Goal: Task Accomplishment & Management: Complete application form

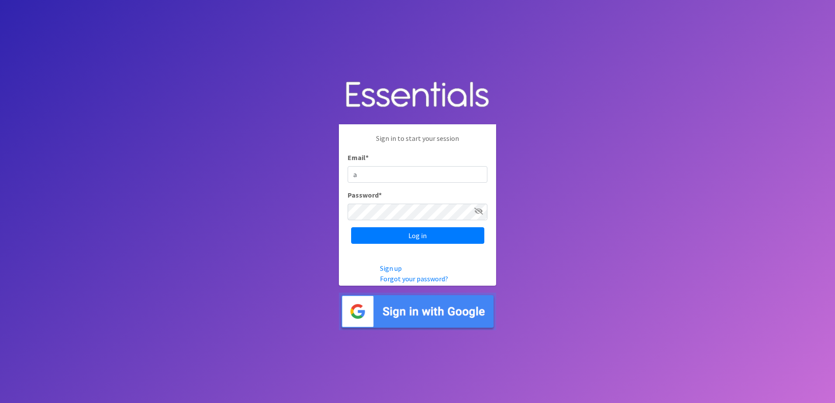
type input "[EMAIL_ADDRESS][DOMAIN_NAME]"
click at [428, 238] on input "Log in" at bounding box center [417, 235] width 133 height 17
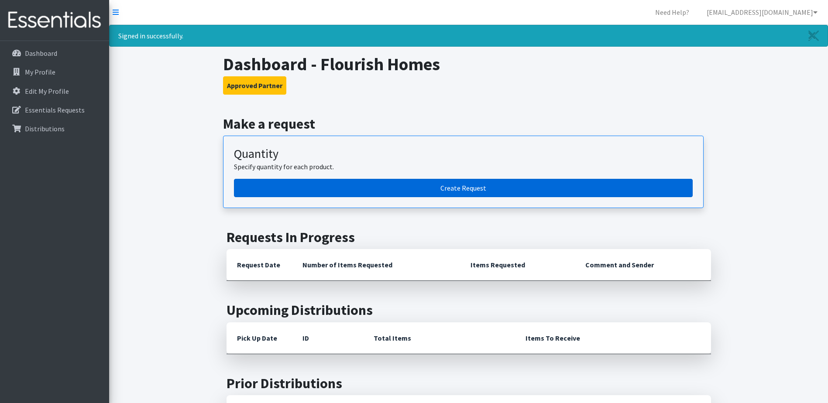
click at [470, 186] on link "Create Request" at bounding box center [463, 188] width 459 height 18
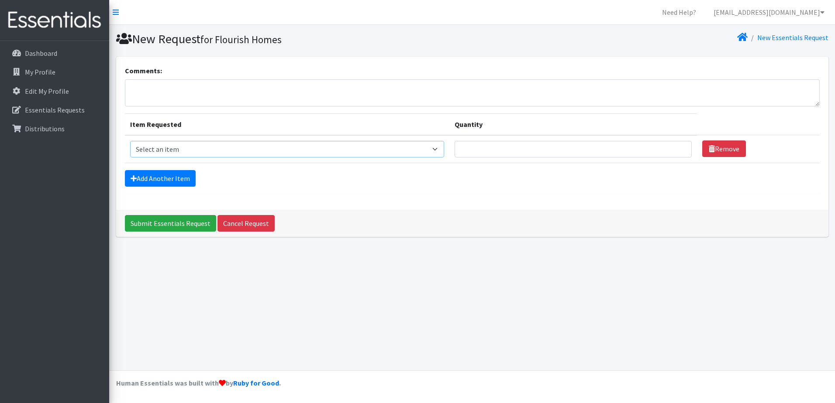
click at [262, 154] on select "Select an item Liners (Pack of 100) Makeup Bag (25) Pads 1 (Pack of 25) Pads 2 …" at bounding box center [287, 149] width 314 height 17
